Goal: Register for event/course

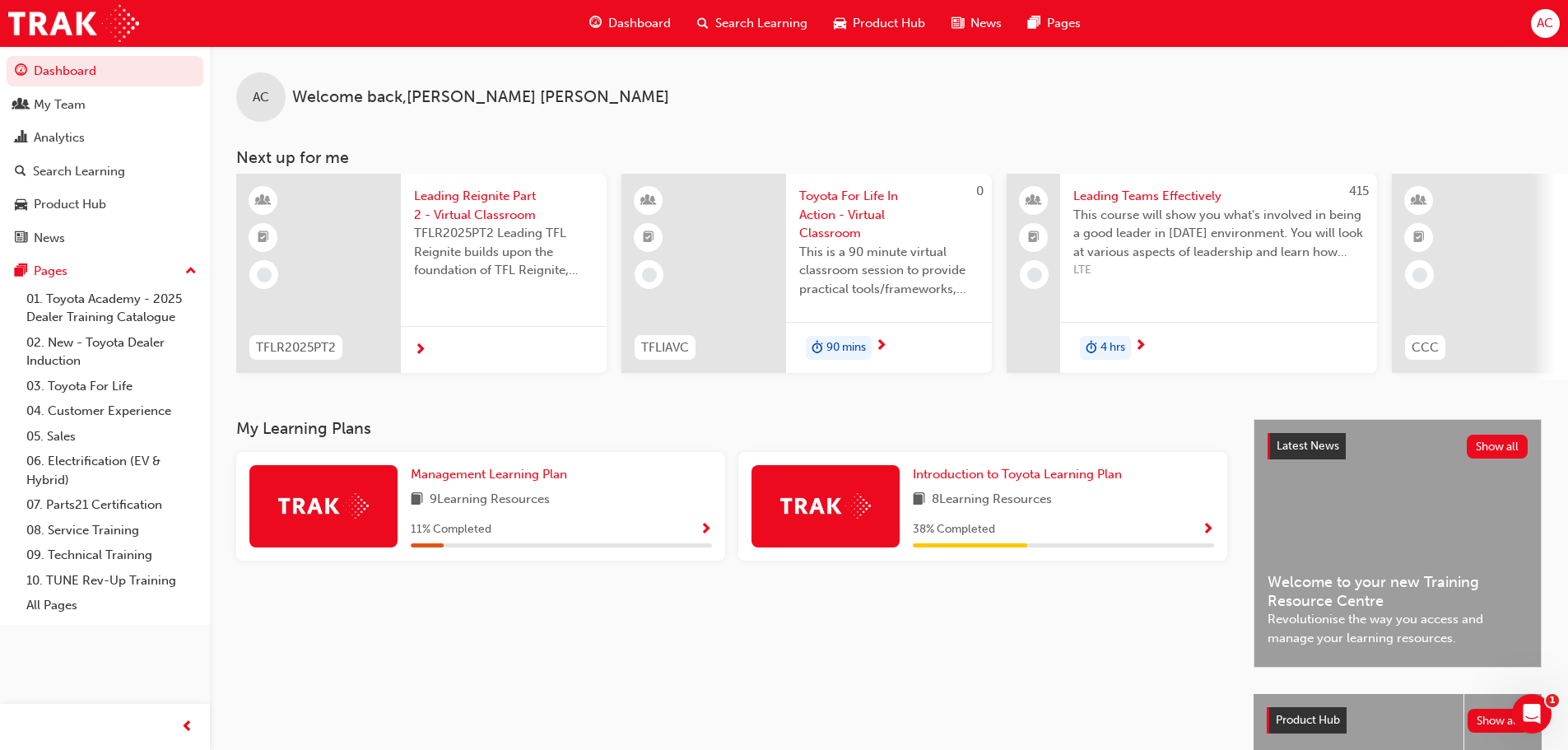
click at [775, 23] on span "Search Learning" at bounding box center [761, 23] width 92 height 19
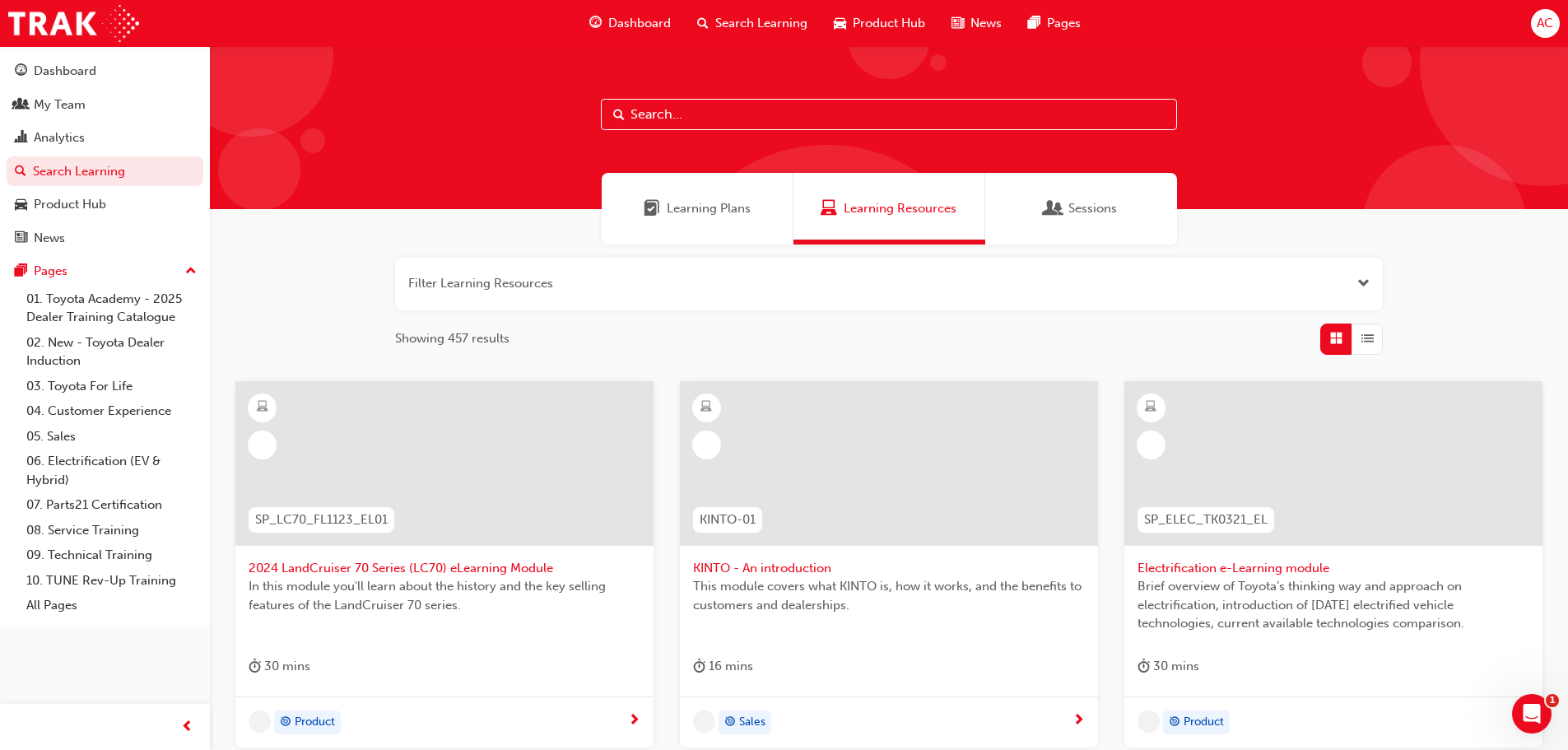
click at [675, 111] on input "text" at bounding box center [889, 114] width 576 height 31
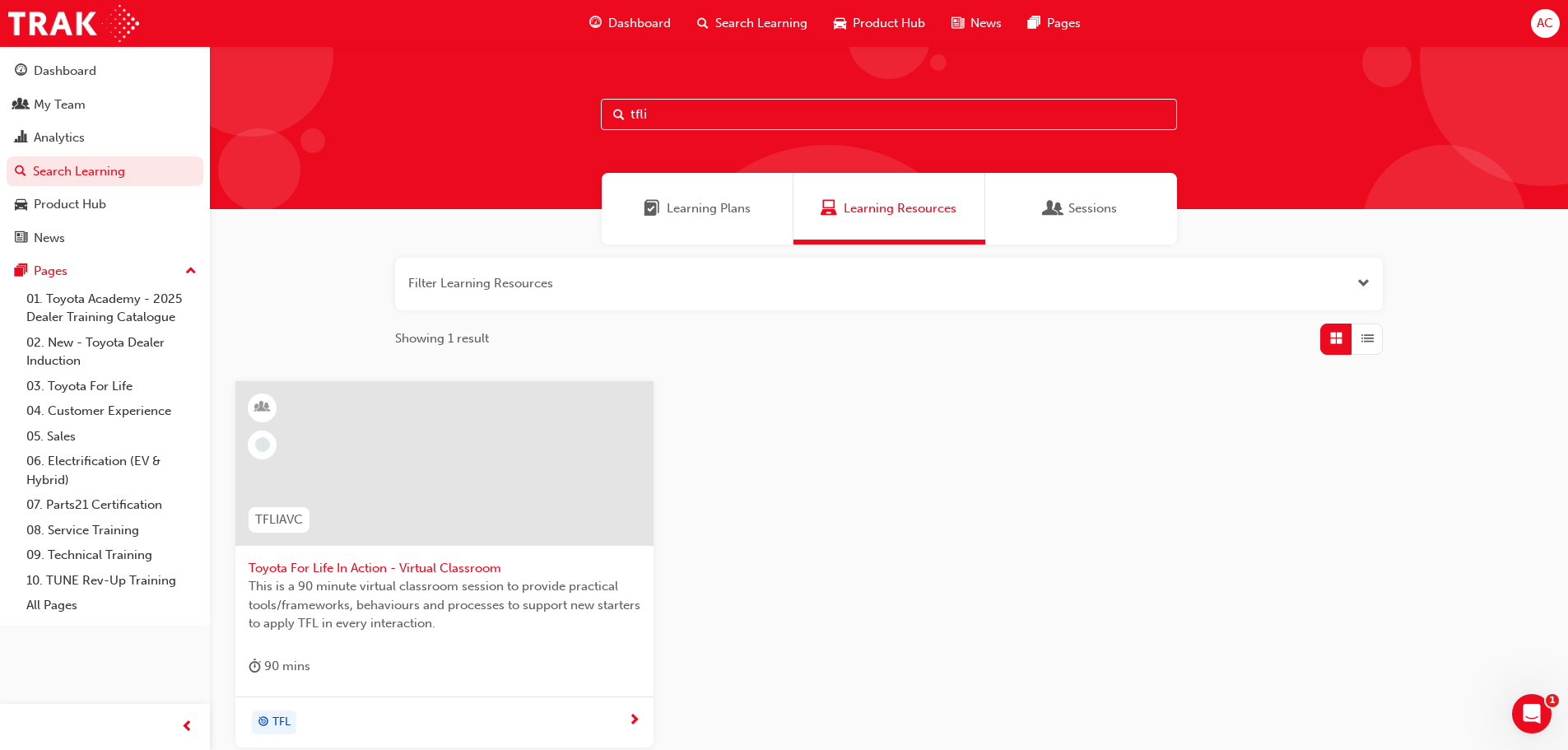
type input "tfli"
click at [418, 464] on span "Toyota For Life In Action - Virtual Classroom" at bounding box center [445, 568] width 392 height 19
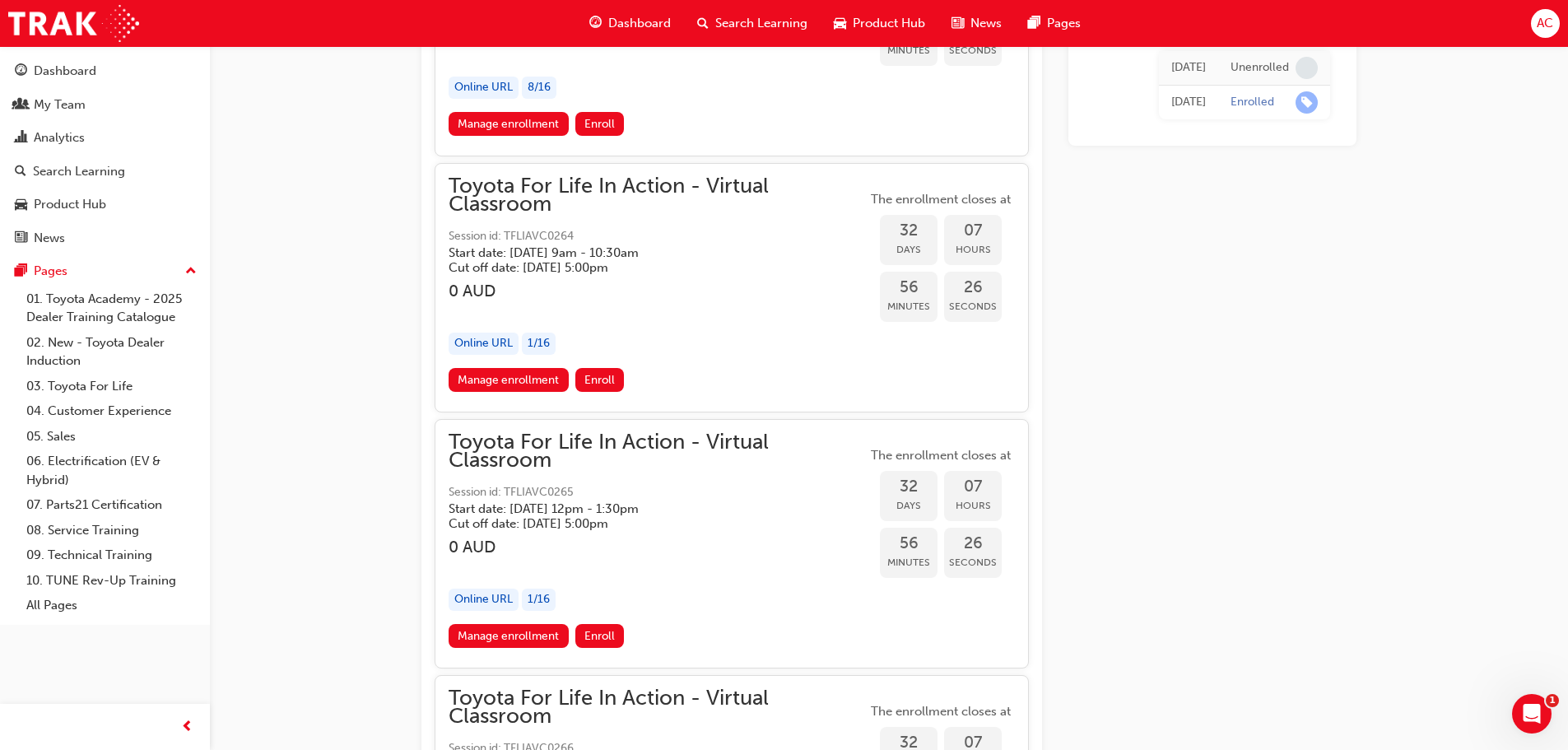
scroll to position [16989, 0]
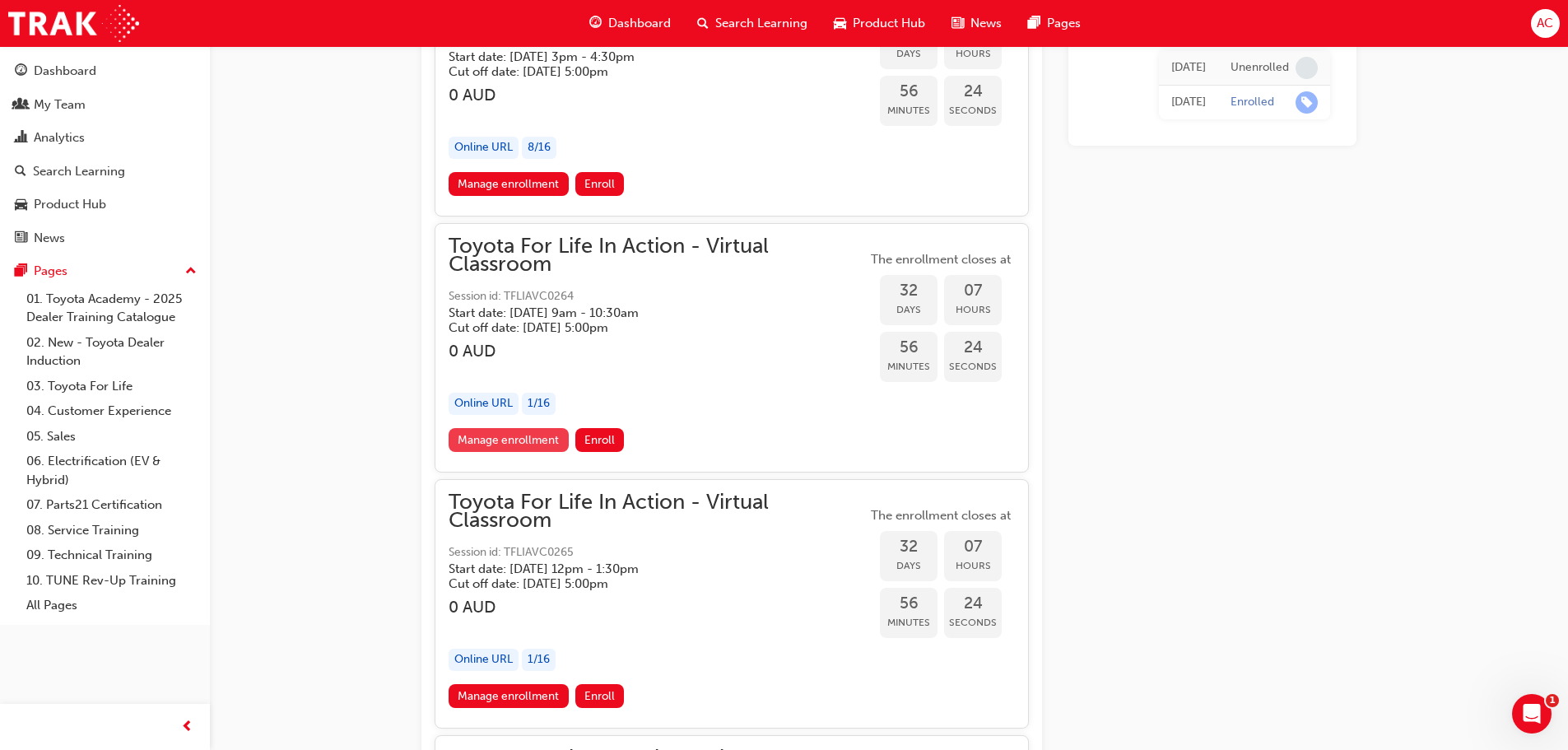
click at [511, 443] on link "Manage enrollment" at bounding box center [509, 440] width 120 height 24
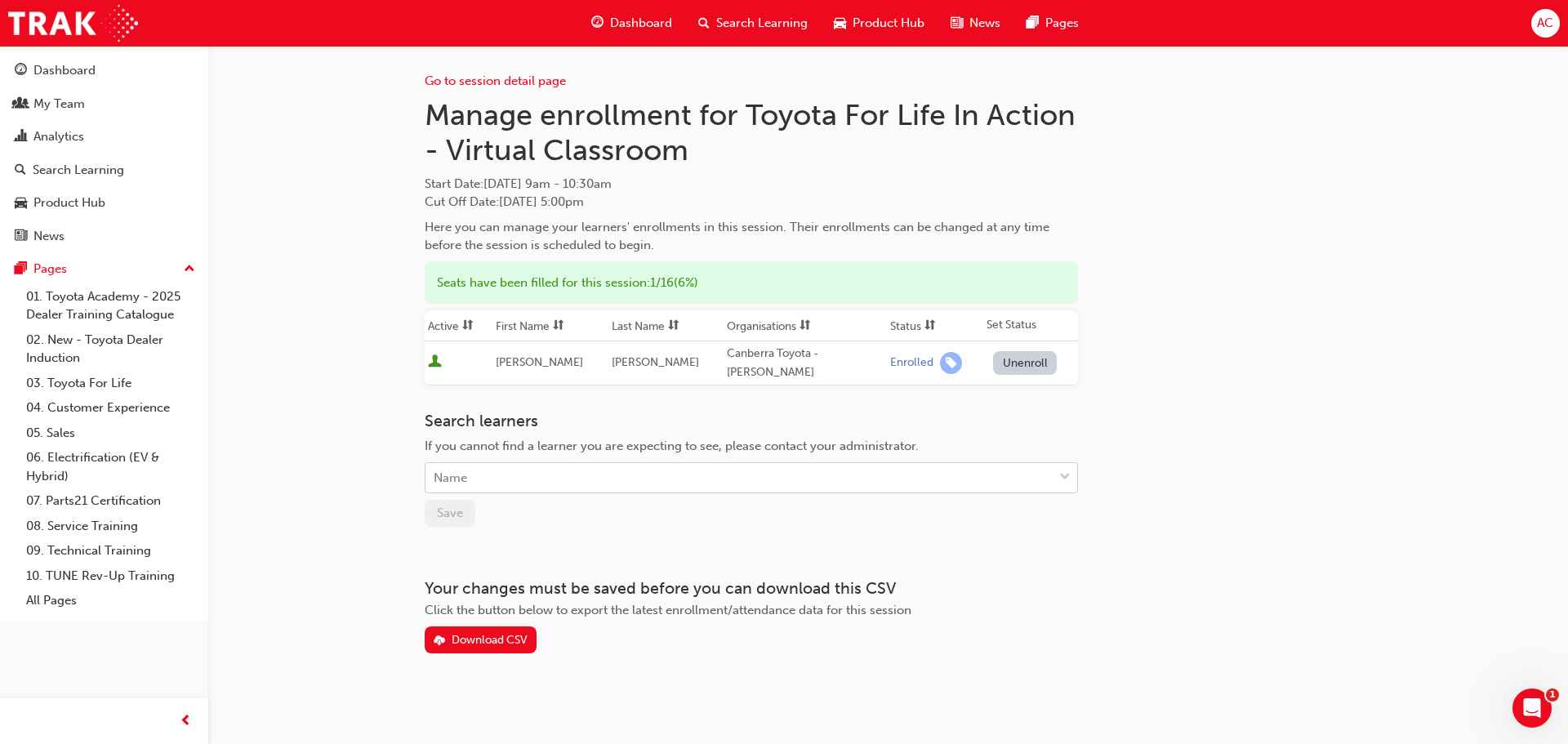
click at [485, 460] on div "Name" at bounding box center [739, 478] width 627 height 29
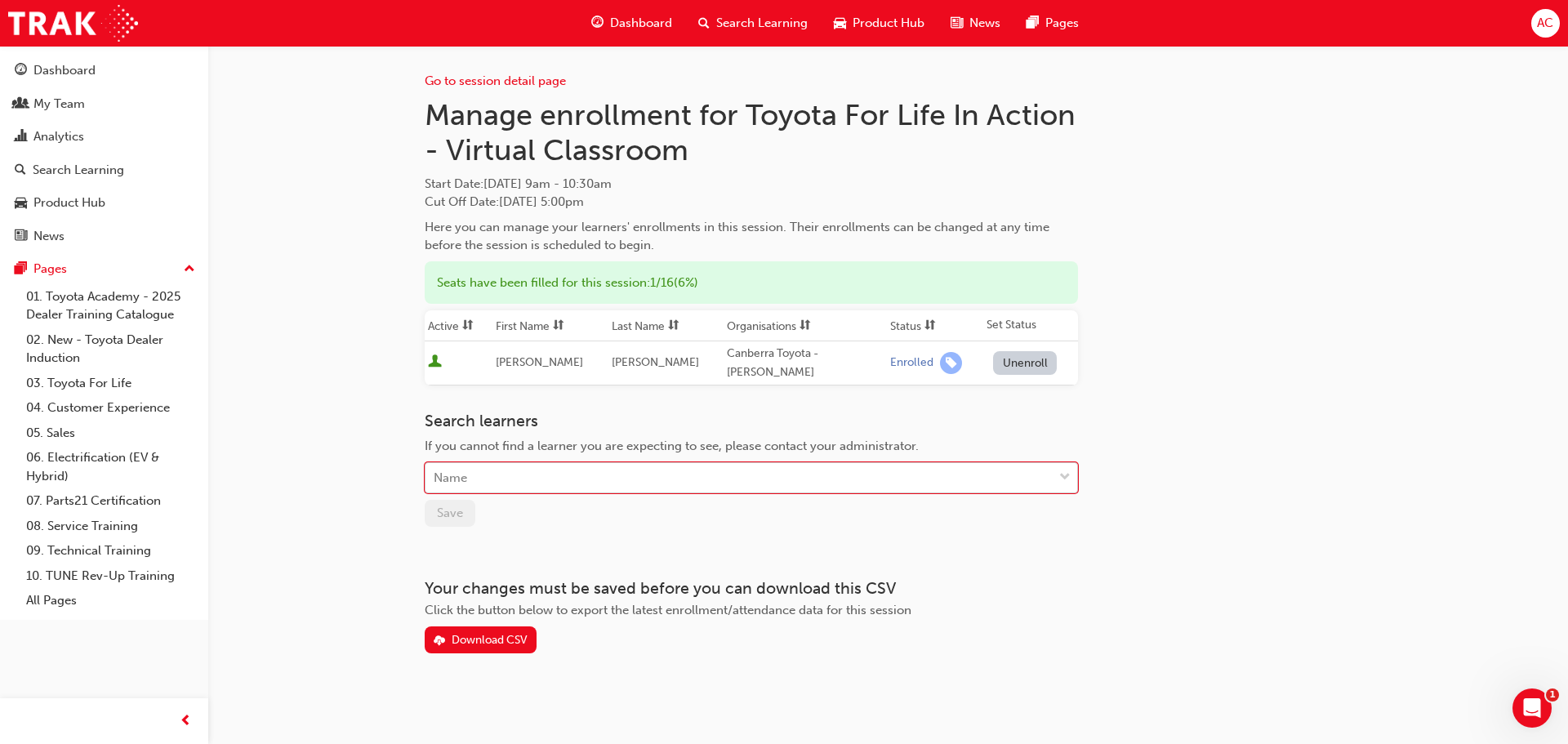
click at [528, 460] on div "Name" at bounding box center [739, 478] width 627 height 29
type input "slewa"
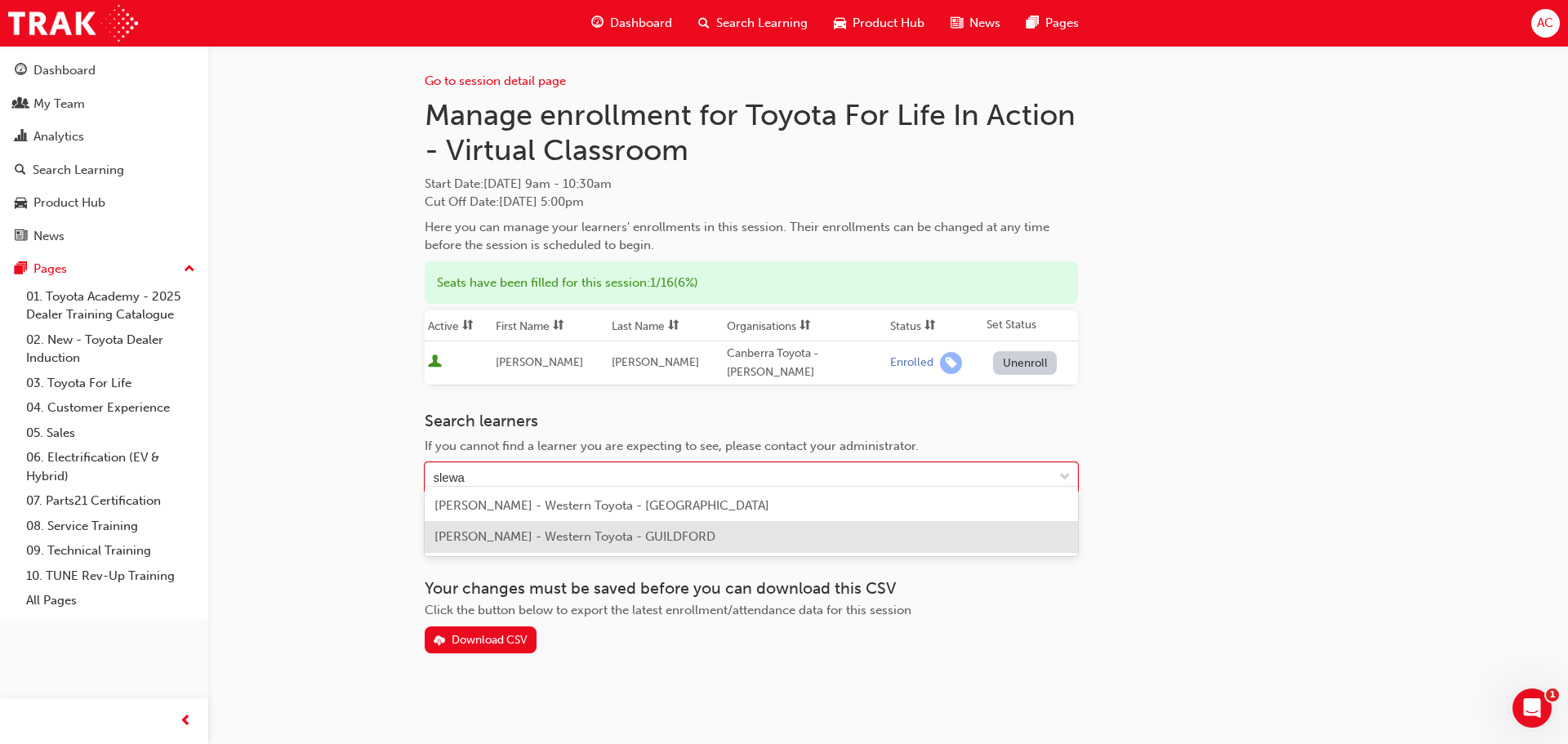
click at [522, 460] on span "[PERSON_NAME] - Western Toyota - GUILDFORD" at bounding box center [574, 537] width 281 height 15
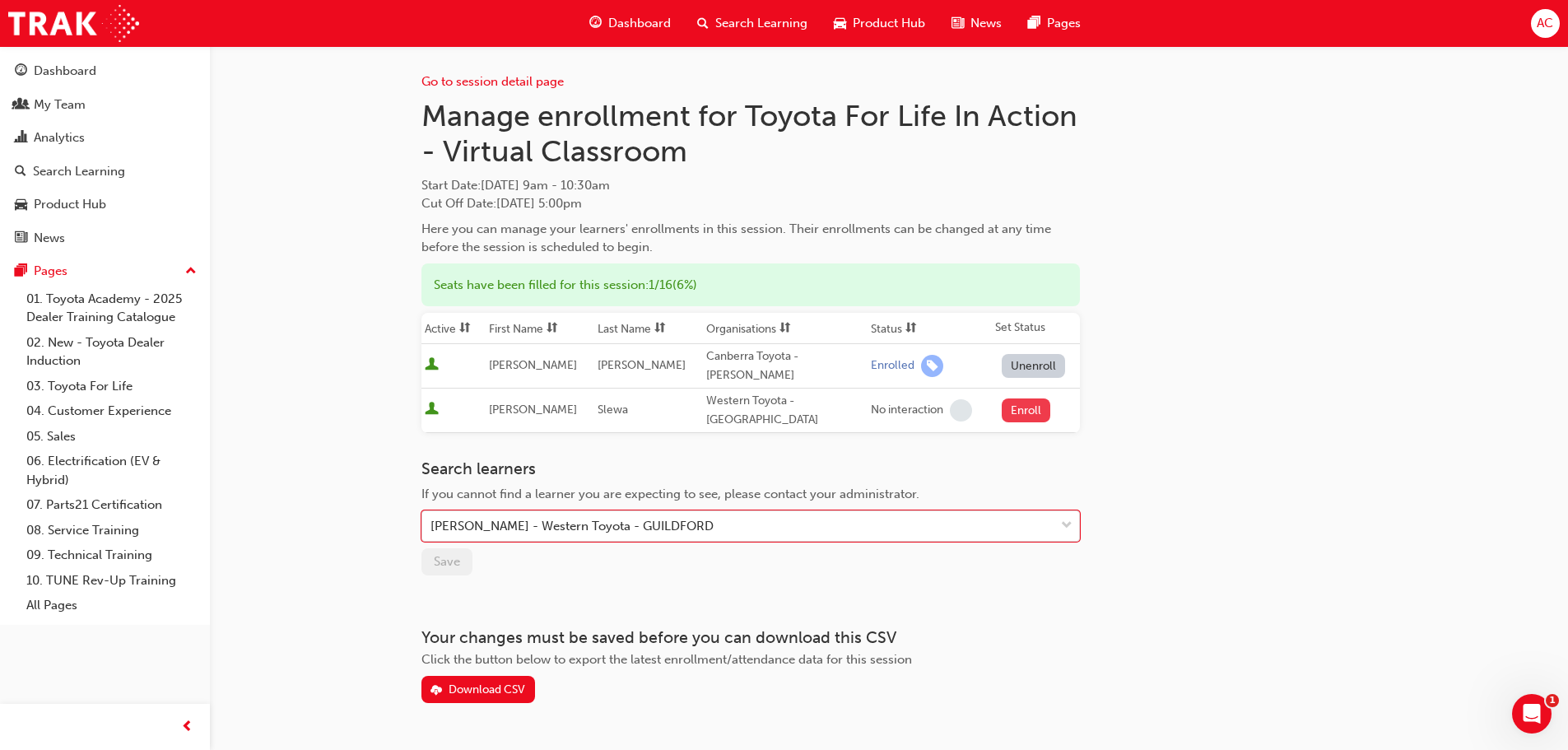
click at [1032, 398] on button "Enroll" at bounding box center [1026, 410] width 49 height 24
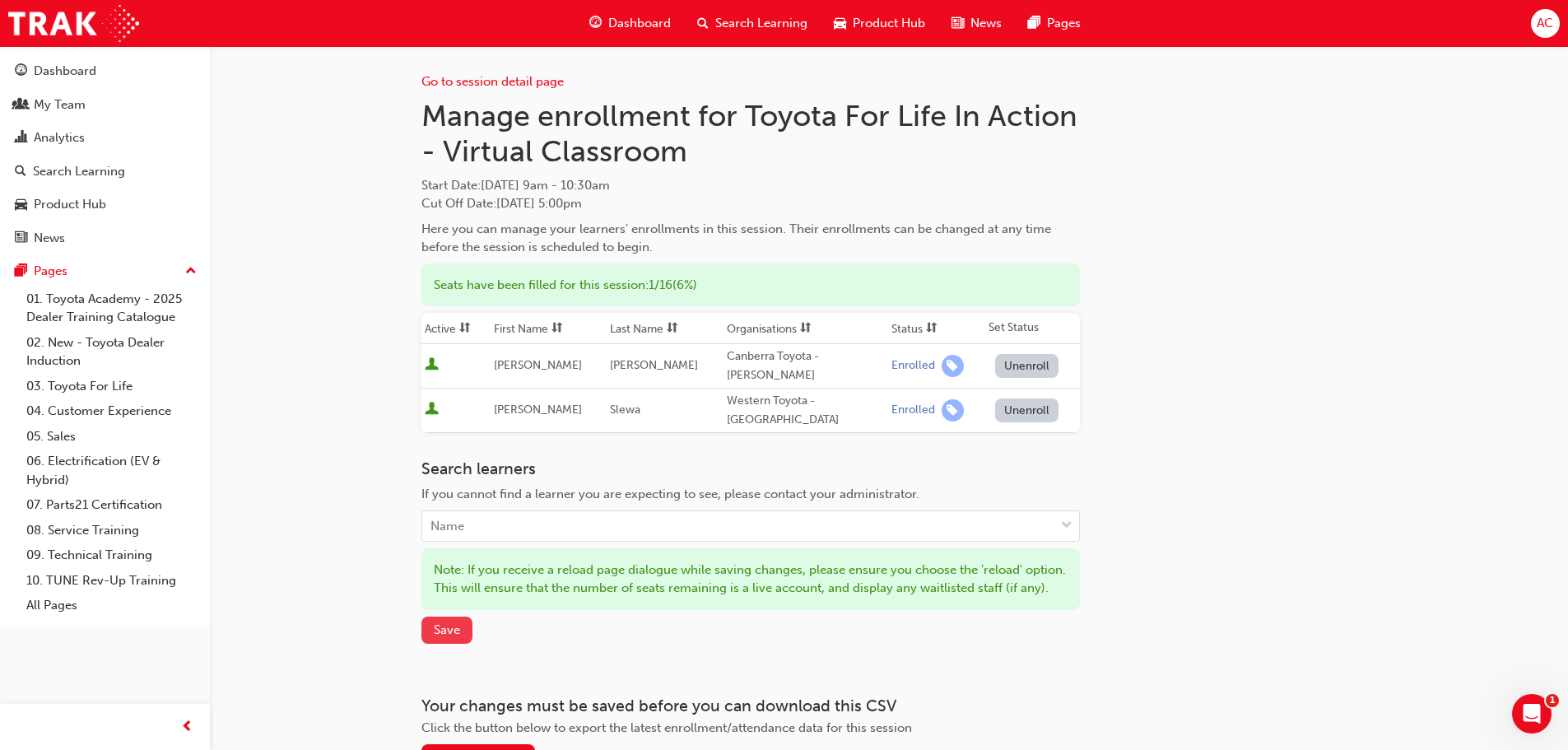
click at [459, 464] on span "Save" at bounding box center [447, 629] width 26 height 15
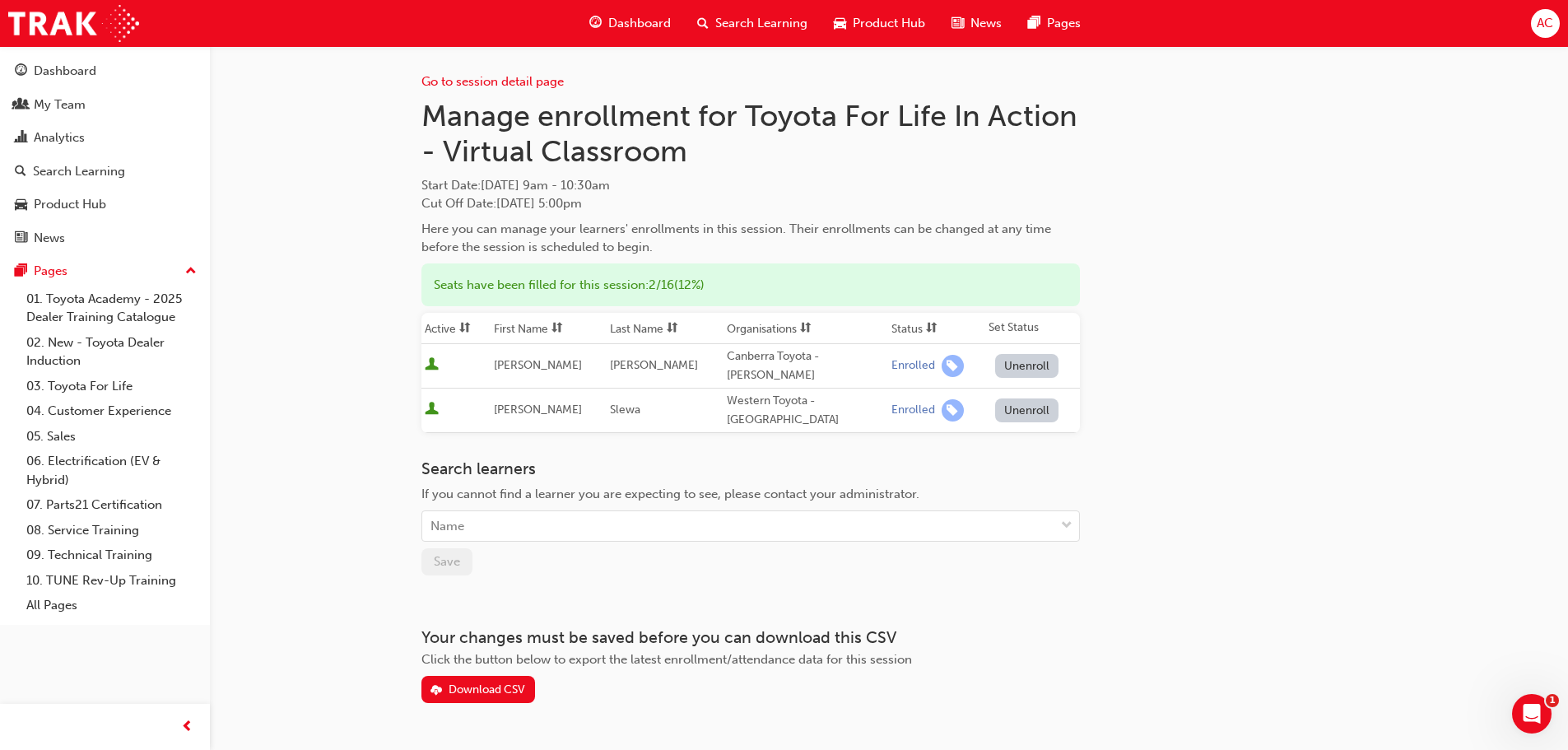
drag, startPoint x: 1256, startPoint y: 317, endPoint x: 832, endPoint y: 221, distance: 435.4
click at [1111, 317] on div "Go to session detail page Manage enrollment for Toyota For Life In Action - Vir…" at bounding box center [889, 374] width 935 height 657
click at [631, 17] on span "Dashboard" at bounding box center [639, 23] width 63 height 19
